Goal: Information Seeking & Learning: Learn about a topic

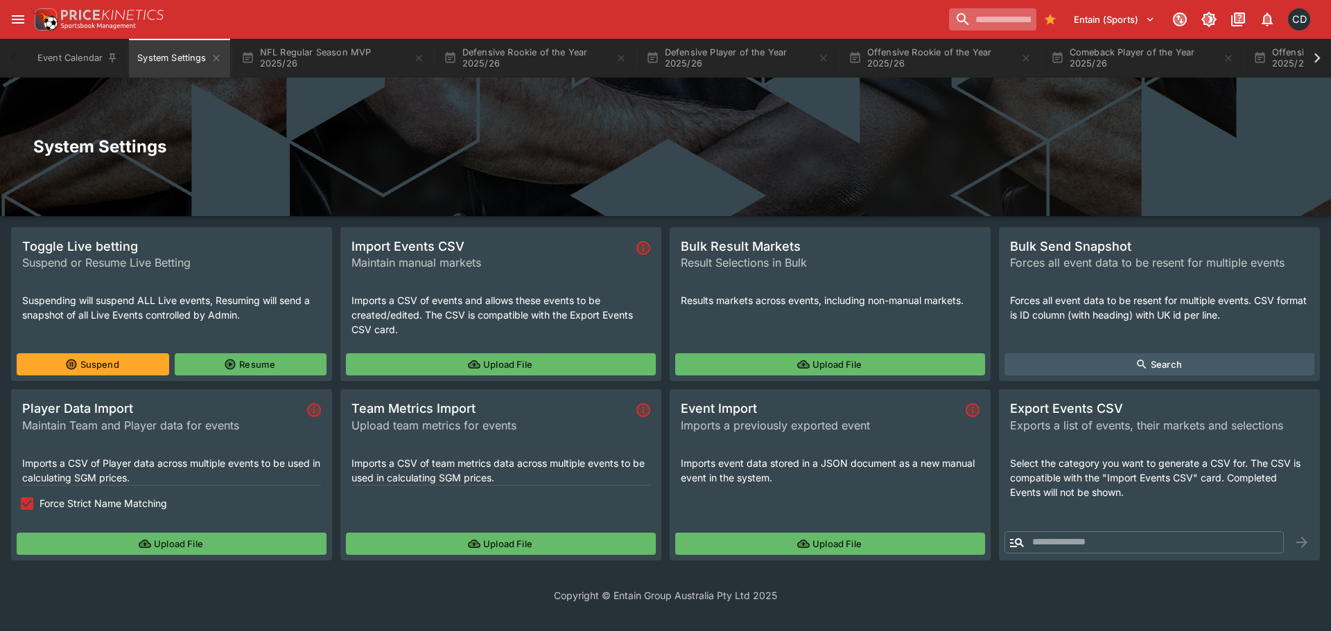
click at [970, 26] on input "search" at bounding box center [992, 19] width 87 height 22
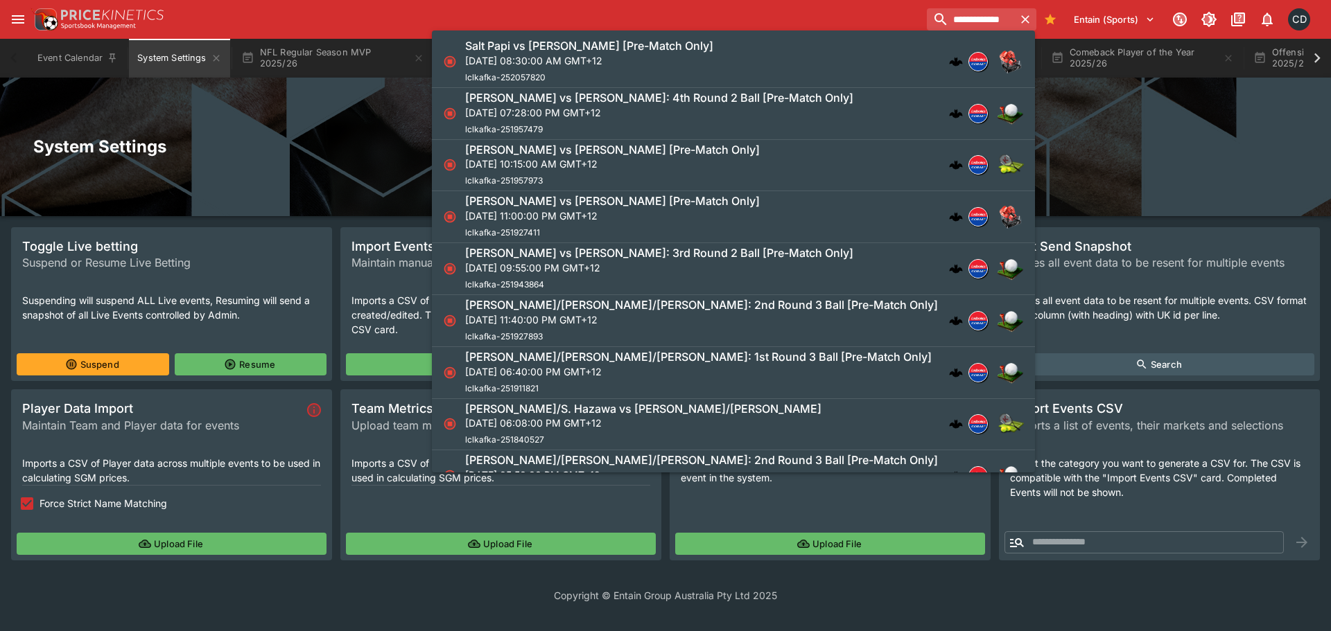
type input "**********"
drag, startPoint x: 1022, startPoint y: 17, endPoint x: 883, endPoint y: 17, distance: 138.6
click at [1020, 17] on icon "button" at bounding box center [1025, 19] width 14 height 14
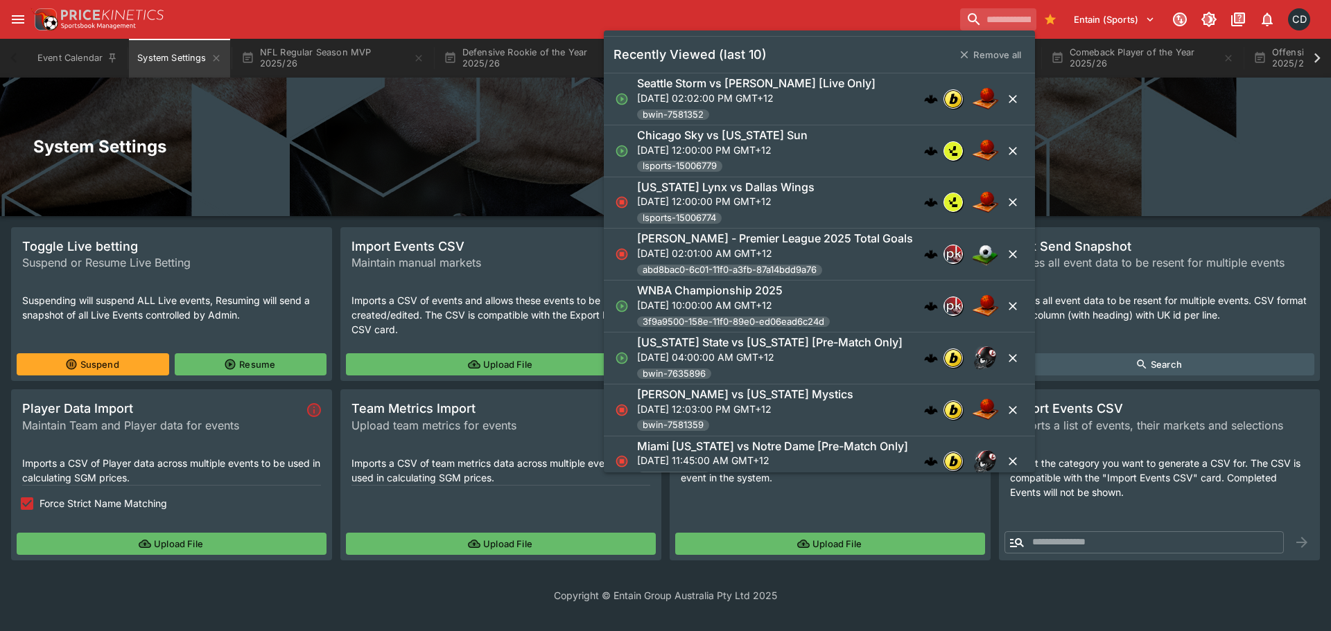
click at [860, 15] on div "Entain (Sports) 1 CD" at bounding box center [672, 19] width 1284 height 30
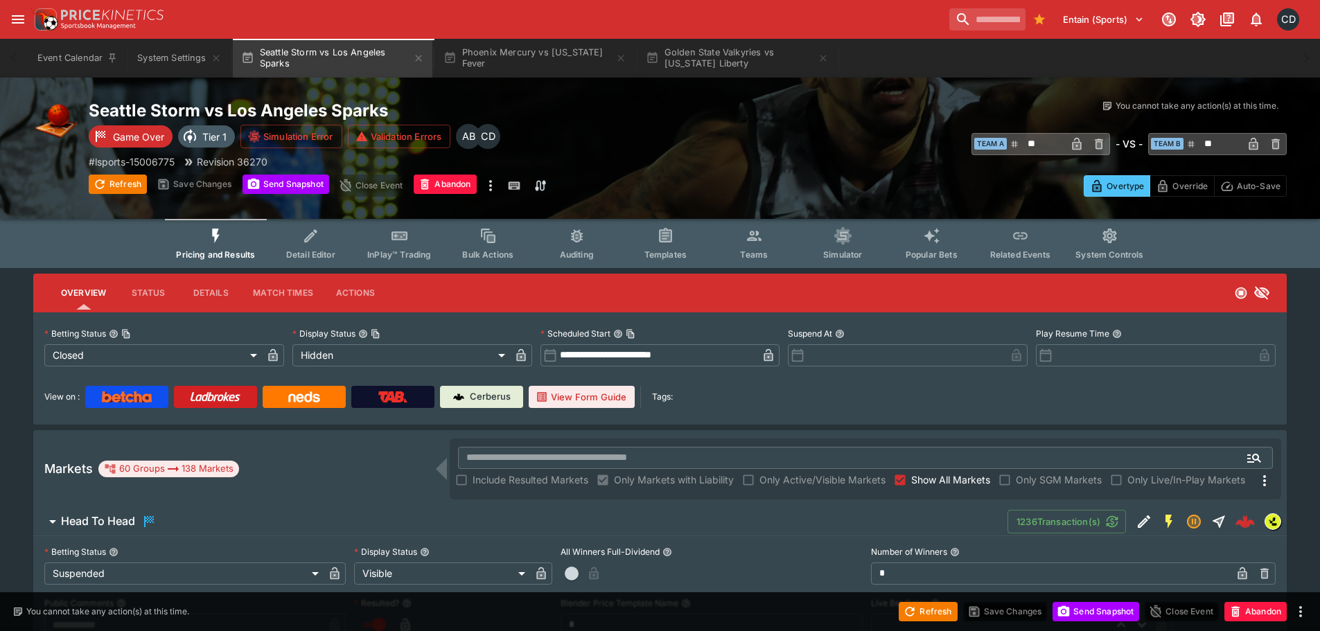
click at [918, 484] on span "Show All Markets" at bounding box center [950, 480] width 79 height 15
click at [272, 528] on span "Head To Head" at bounding box center [529, 522] width 936 height 17
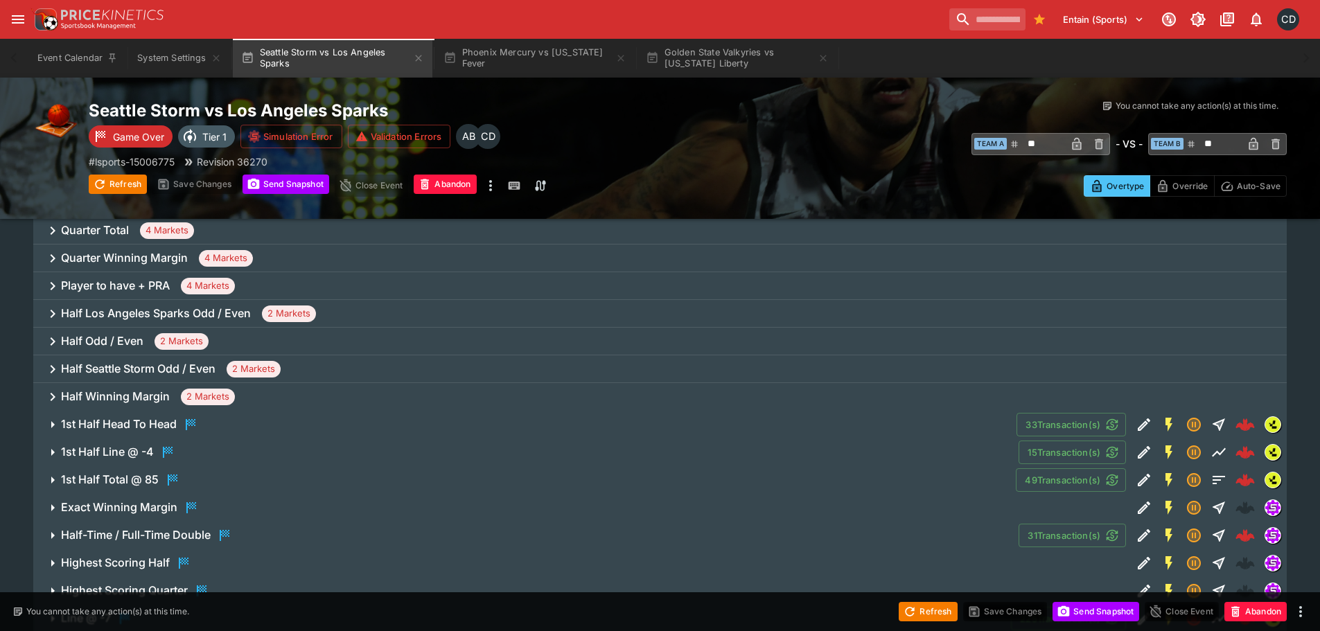
scroll to position [1178, 0]
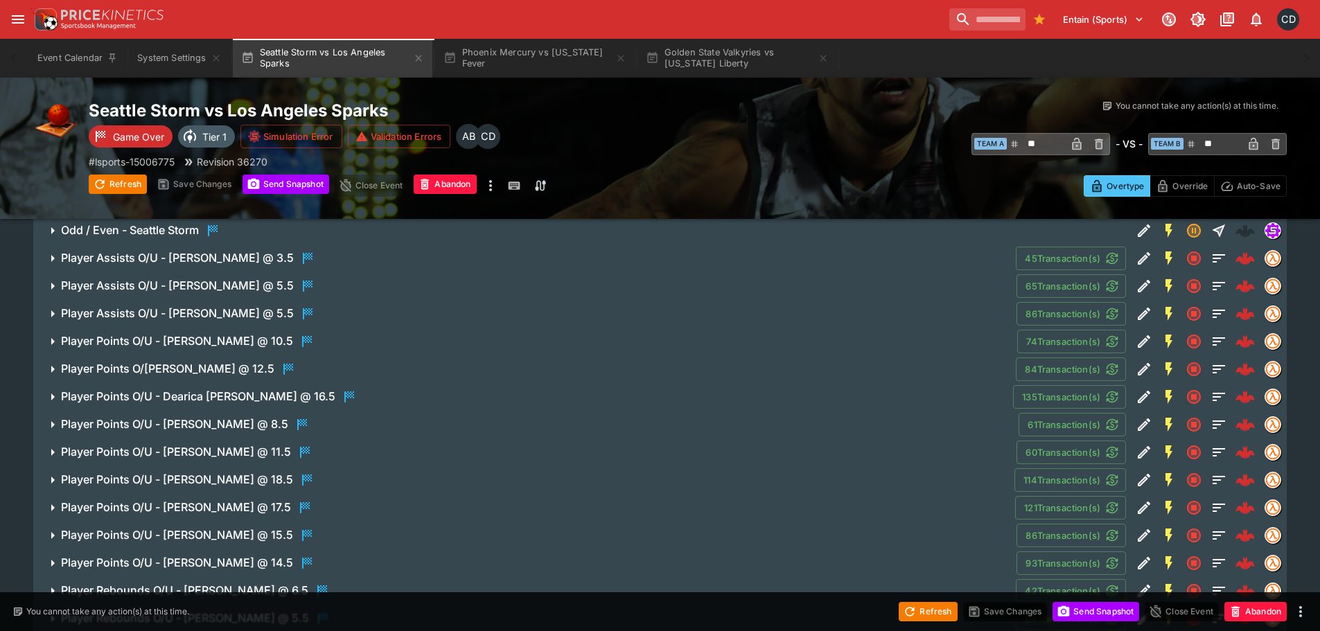
click at [195, 484] on h6 "Player Points O/U - Kelsey Plum @ 18.5" at bounding box center [177, 480] width 232 height 15
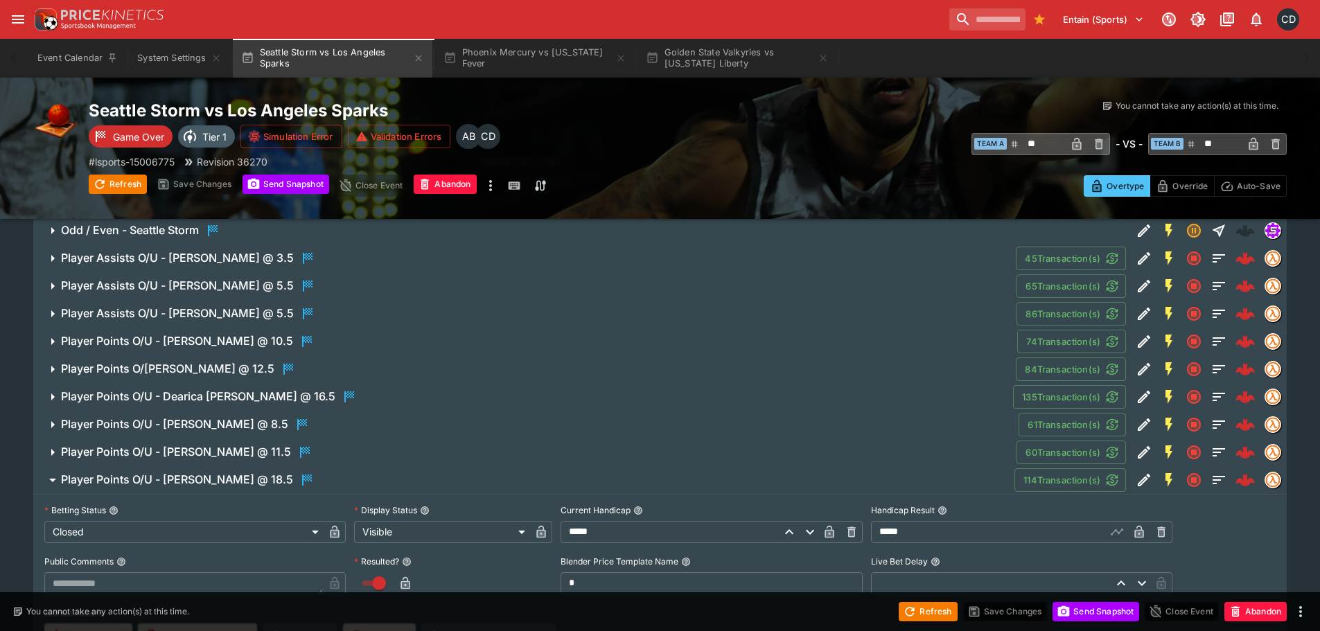
click at [210, 372] on h6 "Player Points O/U - Brittney Sykes @ 12.5" at bounding box center [167, 369] width 213 height 15
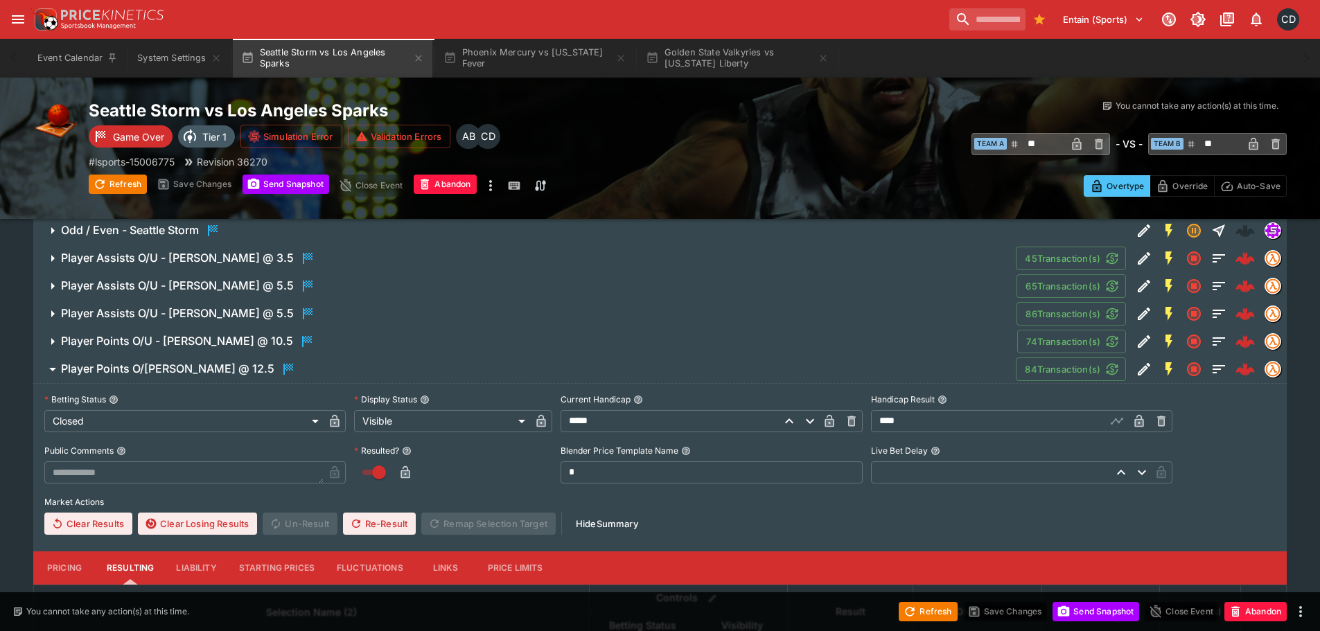
scroll to position [1525, 0]
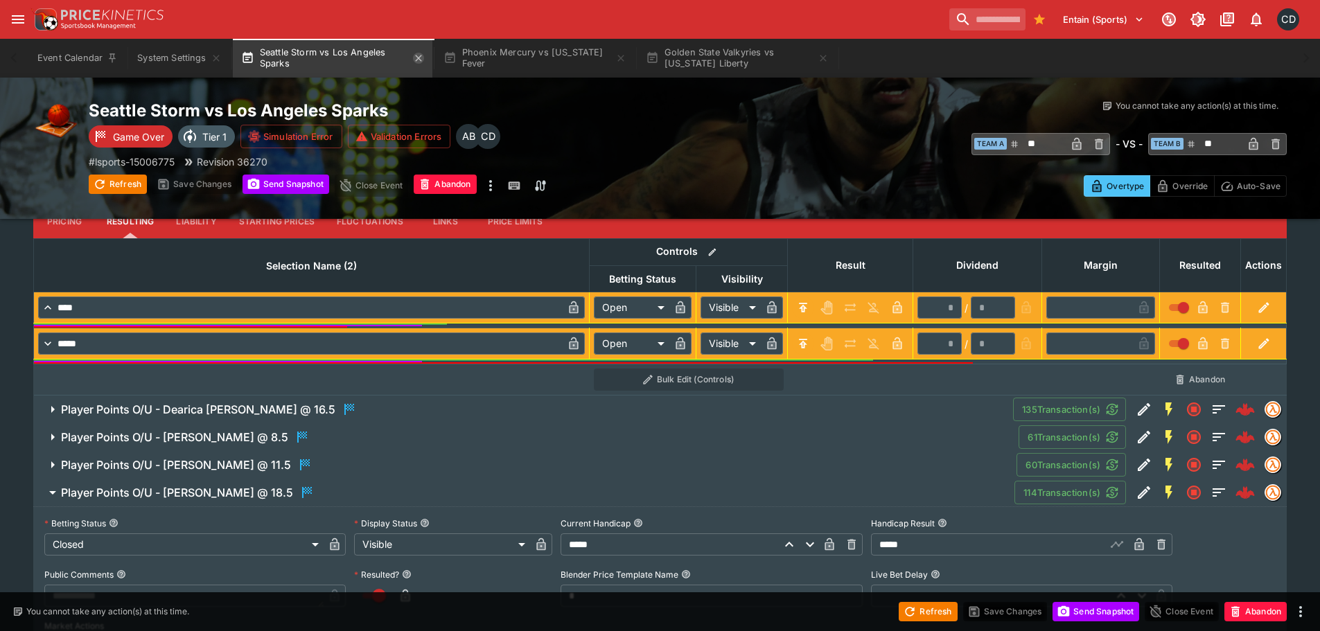
click at [419, 62] on icon "button" at bounding box center [418, 58] width 11 height 11
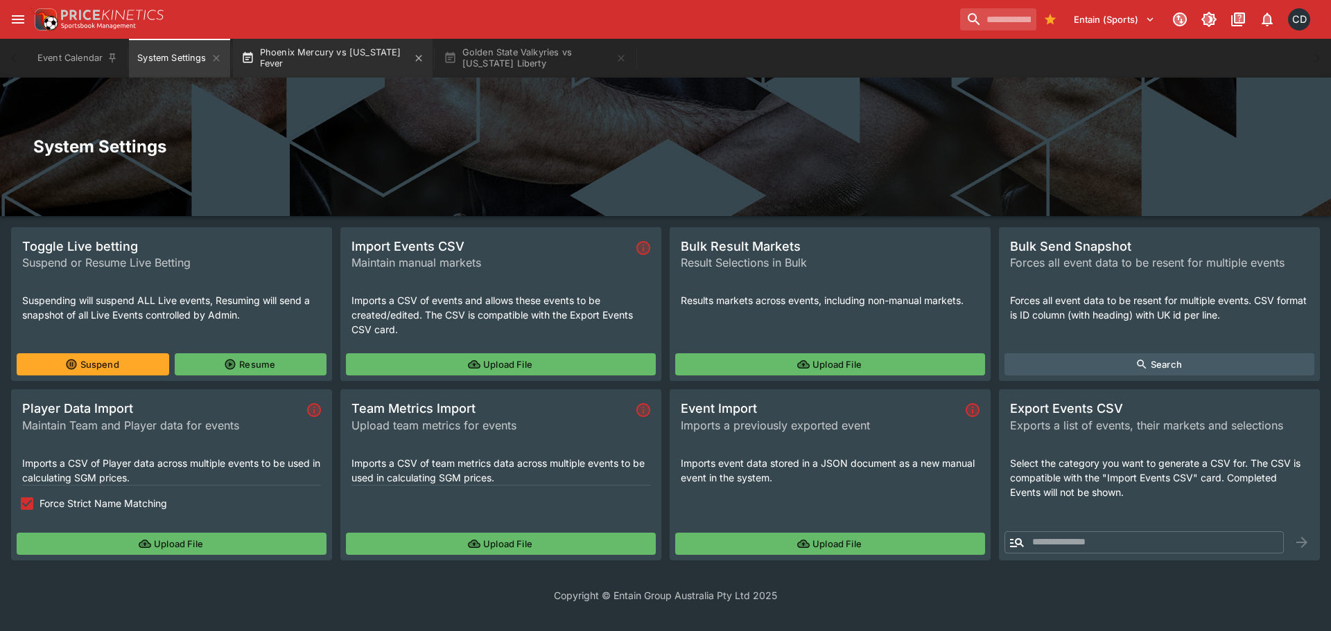
click at [351, 65] on button "Phoenix Mercury vs Indiana Fever" at bounding box center [333, 58] width 200 height 39
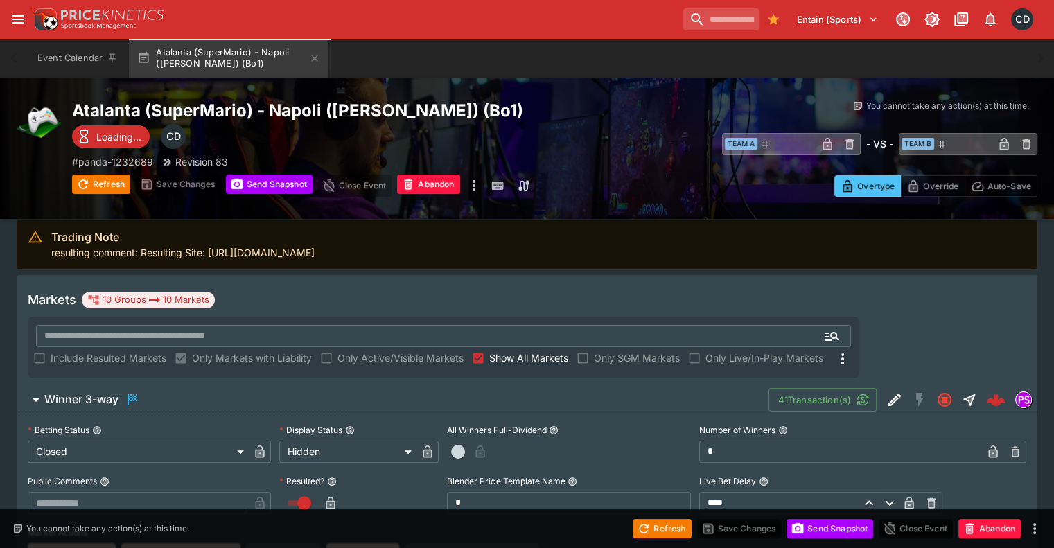
click at [568, 351] on span "Show All Markets" at bounding box center [528, 358] width 79 height 15
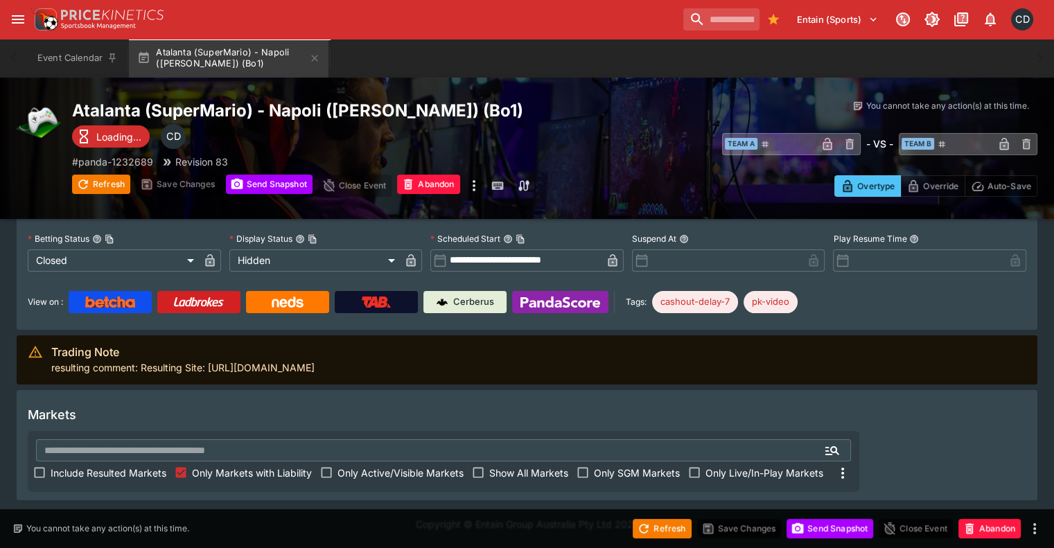
scroll to position [61, 0]
